Goal: Task Accomplishment & Management: Use online tool/utility

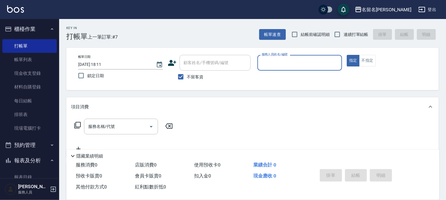
scroll to position [15, 0]
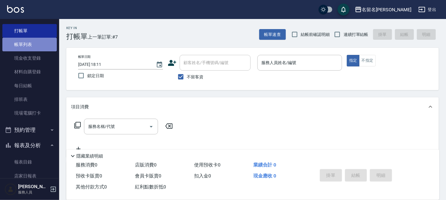
click at [30, 45] on link "帳單列表" at bounding box center [29, 45] width 55 height 14
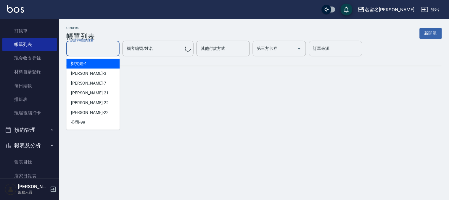
click at [84, 52] on input "設計師編號/姓名" at bounding box center [93, 48] width 48 height 10
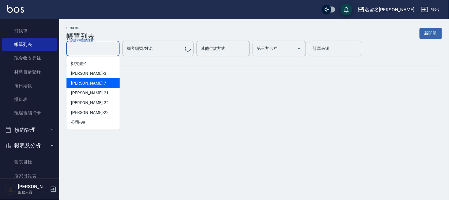
click at [92, 79] on div "陳怡伶 -7" at bounding box center [92, 83] width 53 height 10
type input "陳怡伶-7"
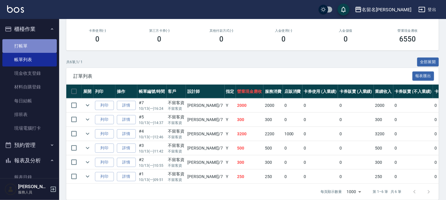
click at [41, 46] on link "打帳單" at bounding box center [29, 46] width 55 height 14
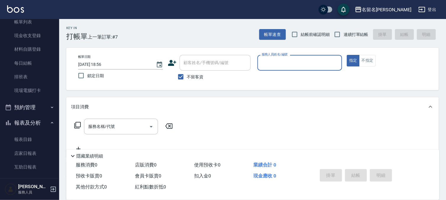
scroll to position [114, 0]
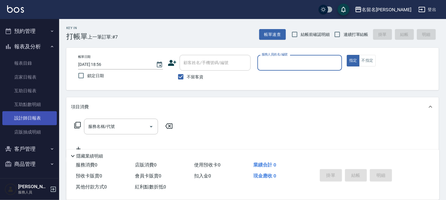
click at [40, 118] on link "設計師日報表" at bounding box center [29, 118] width 55 height 14
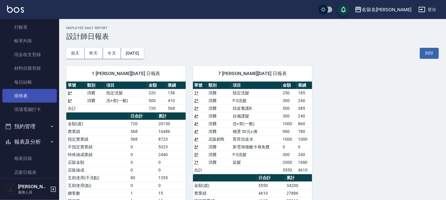
scroll to position [15, 0]
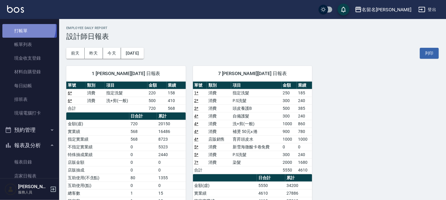
click at [26, 28] on link "打帳單" at bounding box center [29, 31] width 55 height 14
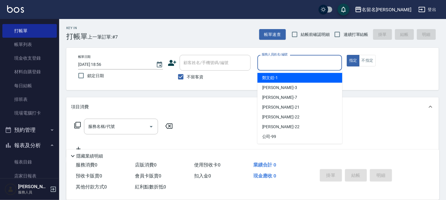
click at [276, 63] on input "服務人員姓名/編號" at bounding box center [300, 62] width 80 height 10
click at [281, 76] on div "鄭文鎧 -1" at bounding box center [300, 78] width 85 height 10
type input "鄭文鎧-1"
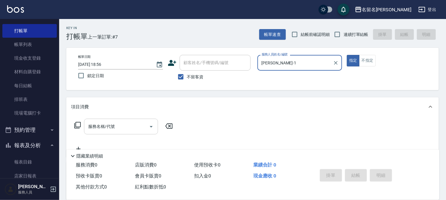
click at [90, 127] on input "服務名稱/代號" at bounding box center [117, 126] width 60 height 10
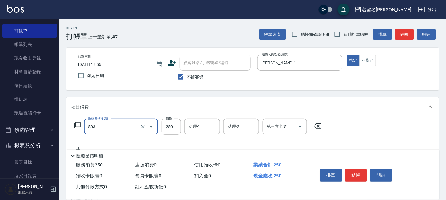
type input "指定洗髮(503)"
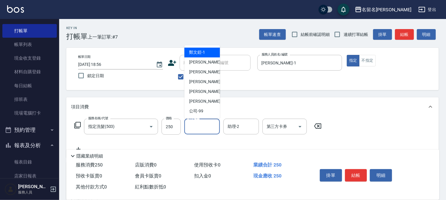
click at [196, 126] on input "助理-1" at bounding box center [202, 126] width 30 height 10
click at [206, 51] on div "鄭文鎧 -1" at bounding box center [203, 53] width 36 height 10
type input "鄭文鎧-1"
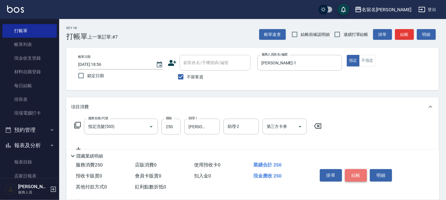
click at [355, 171] on button "結帳" at bounding box center [356, 175] width 22 height 12
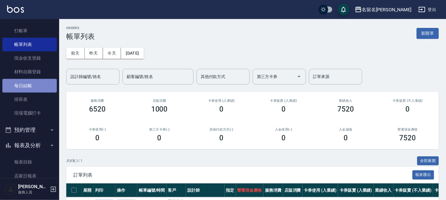
click at [35, 87] on link "每日結帳" at bounding box center [29, 86] width 55 height 14
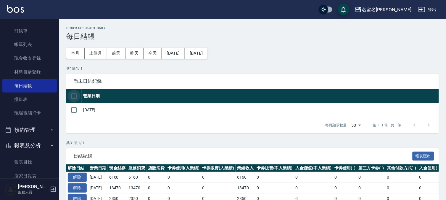
click at [72, 95] on input "checkbox" at bounding box center [74, 96] width 12 height 12
checkbox input "true"
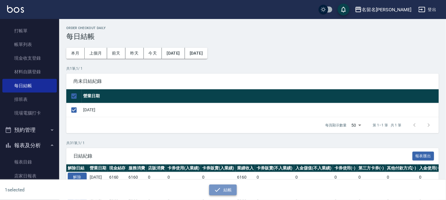
click at [225, 187] on button "結帳" at bounding box center [223, 189] width 28 height 11
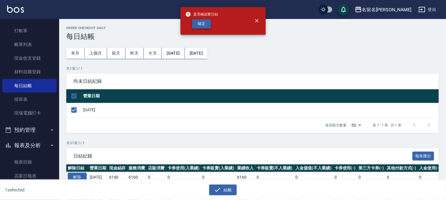
click at [201, 19] on button "確定" at bounding box center [201, 23] width 19 height 9
checkbox input "false"
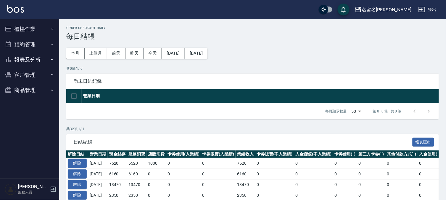
click at [31, 58] on button "報表及分析" at bounding box center [29, 59] width 55 height 15
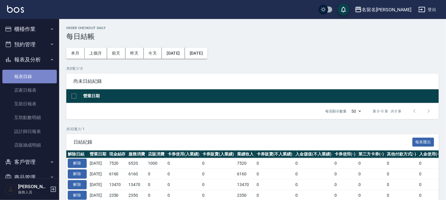
click at [41, 71] on link "報表目錄" at bounding box center [29, 77] width 55 height 14
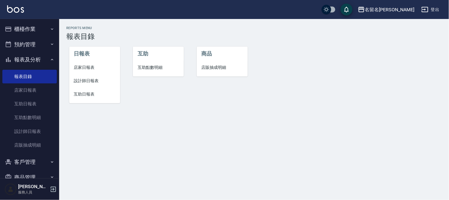
click at [87, 67] on span "店家日報表" at bounding box center [94, 67] width 41 height 6
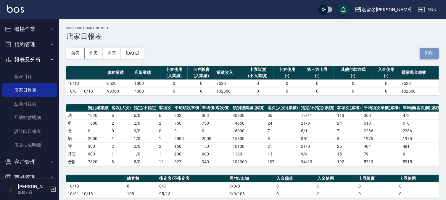
click at [426, 49] on button "列印" at bounding box center [429, 53] width 19 height 11
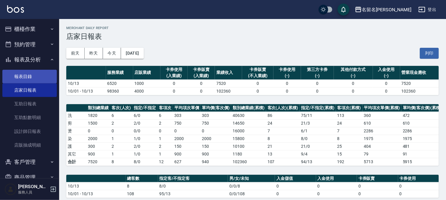
click at [39, 74] on link "報表目錄" at bounding box center [29, 77] width 55 height 14
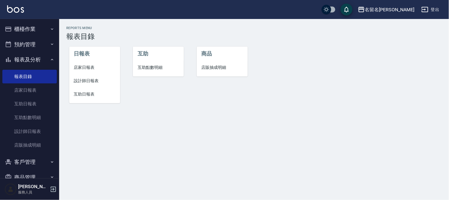
click at [79, 80] on span "設計師日報表" at bounding box center [94, 81] width 41 height 6
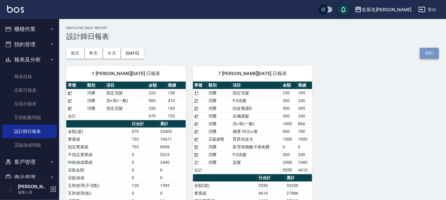
click at [424, 53] on button "列印" at bounding box center [429, 53] width 19 height 11
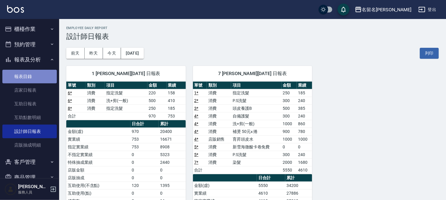
click at [32, 75] on link "報表目錄" at bounding box center [29, 77] width 55 height 14
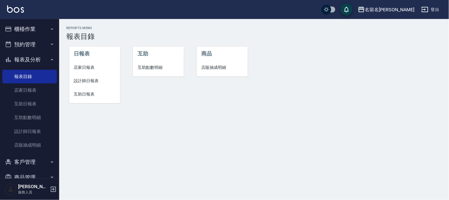
click at [82, 95] on span "互助日報表" at bounding box center [94, 94] width 41 height 6
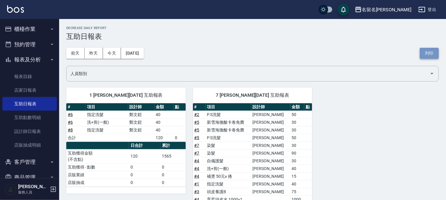
click at [424, 54] on button "列印" at bounding box center [429, 53] width 19 height 11
